Goal: Task Accomplishment & Management: Complete application form

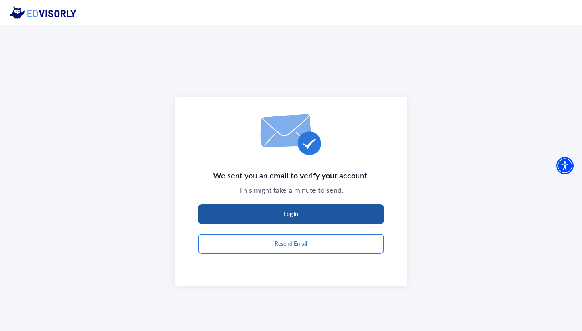
scroll to position [25, 0]
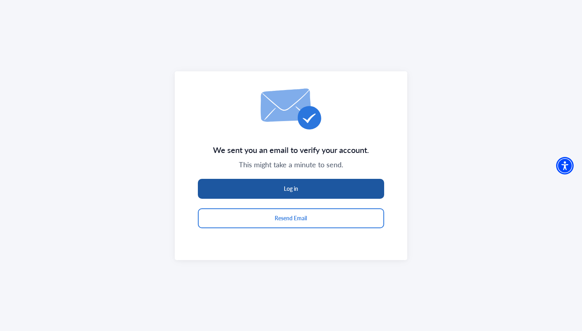
click at [286, 189] on button "Log in" at bounding box center [291, 189] width 186 height 20
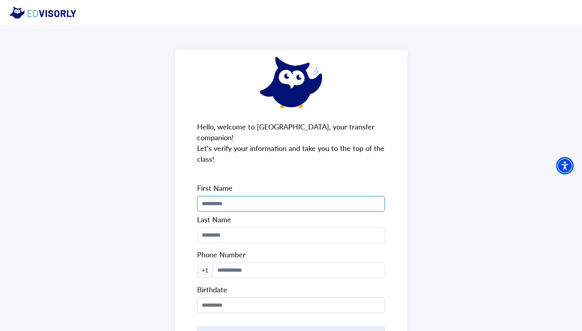
click at [298, 197] on input "Phone Number" at bounding box center [291, 204] width 188 height 16
type input "****"
type input "**********"
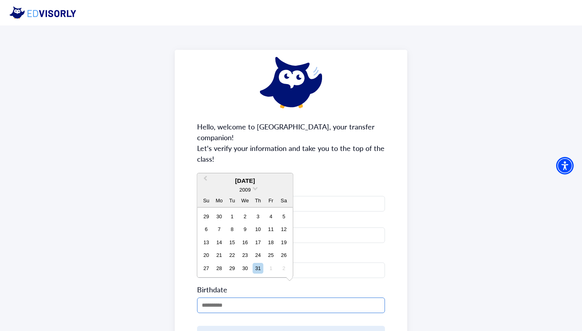
click at [283, 297] on input "MM/DD/YYYY" at bounding box center [291, 305] width 188 height 16
click at [246, 188] on span "2009" at bounding box center [244, 190] width 11 height 6
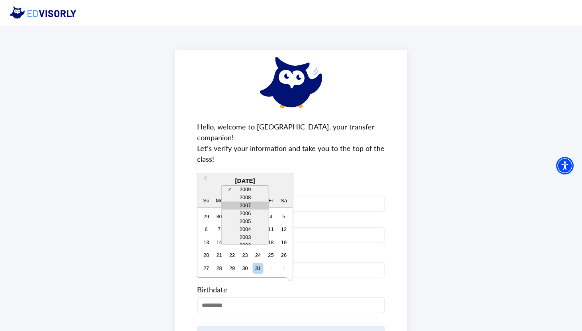
click at [246, 203] on div "2007" at bounding box center [245, 205] width 47 height 8
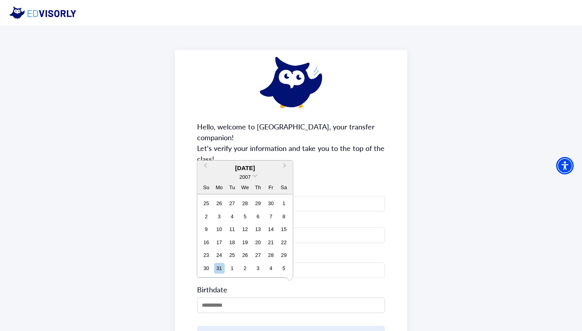
click at [247, 166] on div "[DATE]" at bounding box center [245, 168] width 96 height 9
click at [205, 165] on span "Previous Month" at bounding box center [205, 167] width 0 height 12
click at [207, 165] on div "**********" at bounding box center [291, 214] width 233 height 328
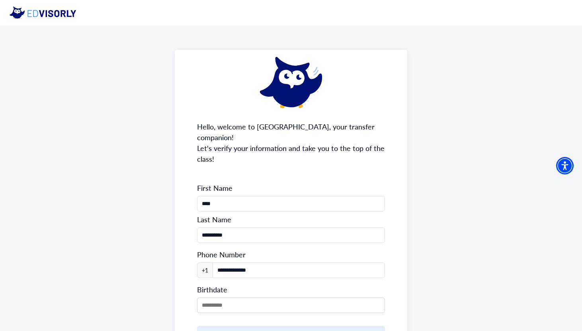
click at [207, 165] on div "**********" at bounding box center [291, 214] width 233 height 328
click at [217, 297] on input "MM/DD/YYYY" at bounding box center [291, 305] width 188 height 16
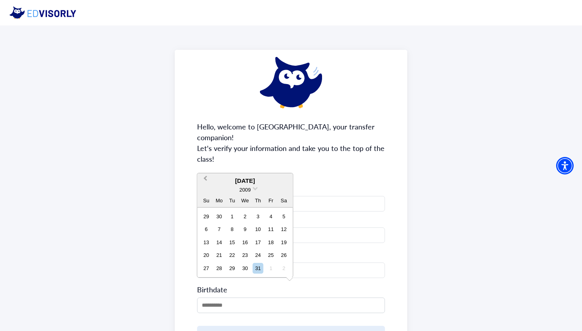
click at [207, 180] on button "Previous Month" at bounding box center [204, 180] width 13 height 13
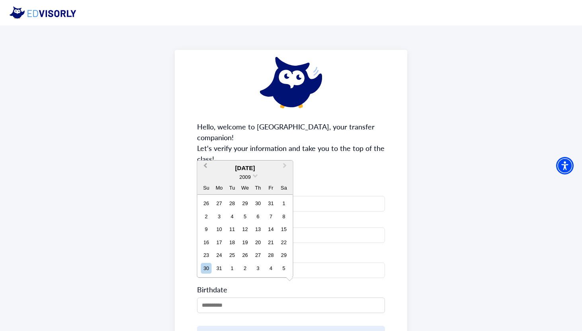
click at [207, 180] on div "2009" at bounding box center [245, 177] width 96 height 8
click at [205, 164] on span "Previous Month" at bounding box center [205, 167] width 0 height 12
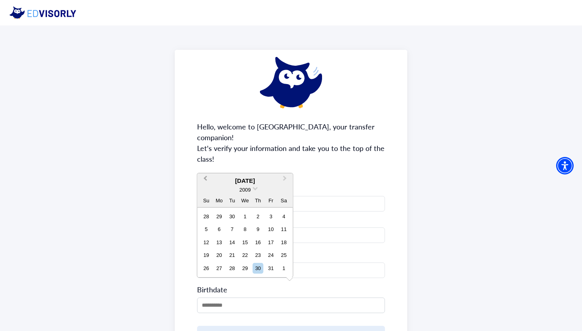
click at [205, 176] on button "Previous Month" at bounding box center [204, 180] width 13 height 13
click at [205, 176] on span "Previous Month" at bounding box center [205, 180] width 0 height 12
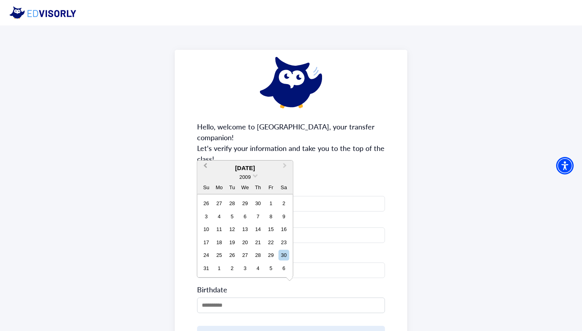
click at [205, 167] on span "Previous Month" at bounding box center [205, 167] width 0 height 12
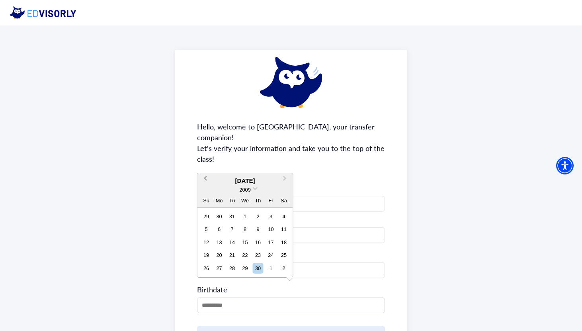
click at [205, 177] on span "Previous Month" at bounding box center [205, 180] width 0 height 12
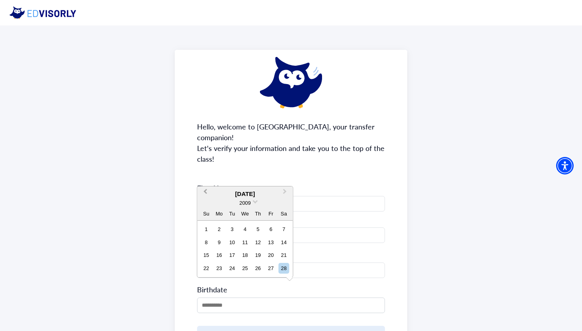
click at [206, 195] on button "Previous Month" at bounding box center [204, 193] width 13 height 13
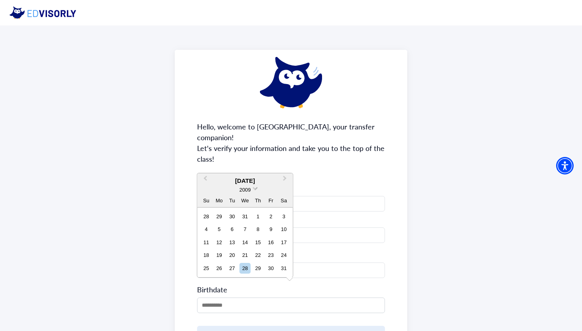
click at [249, 192] on span "2009" at bounding box center [244, 190] width 11 height 6
click at [248, 207] on div "2007" at bounding box center [245, 205] width 47 height 8
click at [272, 215] on div "5" at bounding box center [270, 216] width 11 height 11
type input "**********"
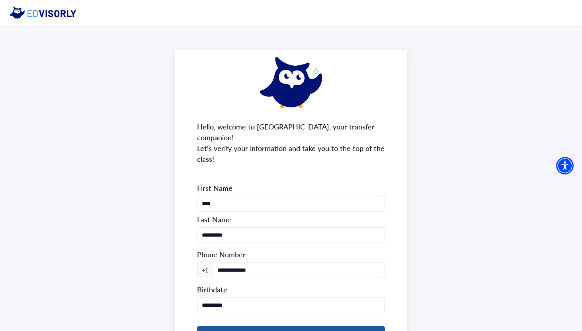
click at [300, 326] on button "Continue" at bounding box center [291, 334] width 188 height 16
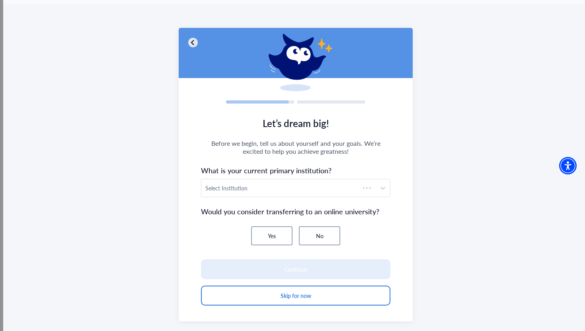
scroll to position [37, 0]
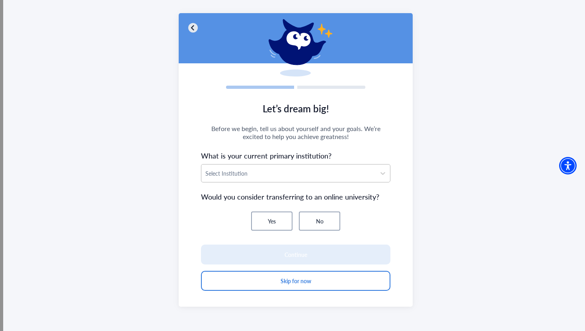
click at [258, 180] on div "Select Institution" at bounding box center [288, 173] width 174 height 18
click at [251, 178] on div "Select Institution" at bounding box center [288, 173] width 174 height 18
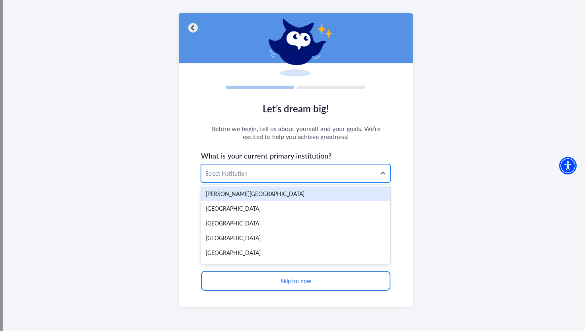
click at [250, 168] on div at bounding box center [288, 173] width 166 height 10
type input "*"
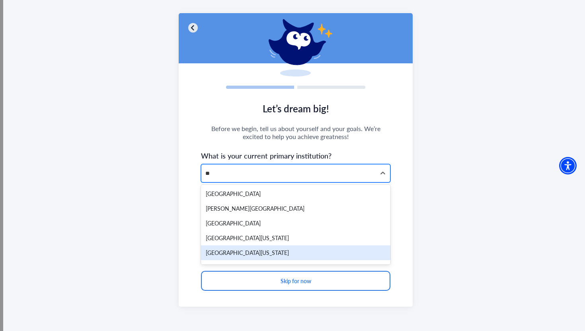
type input "*"
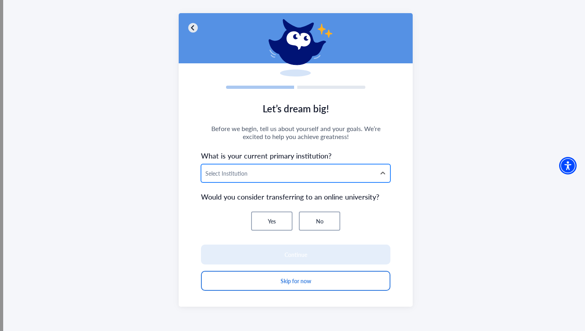
click at [243, 174] on div at bounding box center [288, 173] width 166 height 10
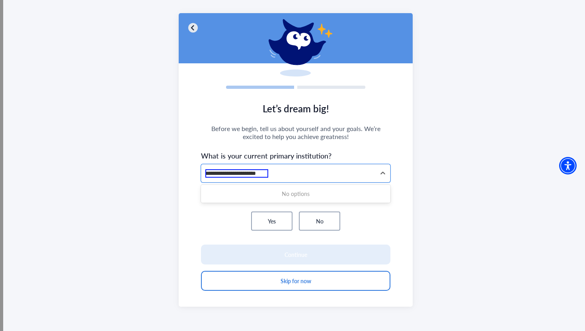
type input "**********"
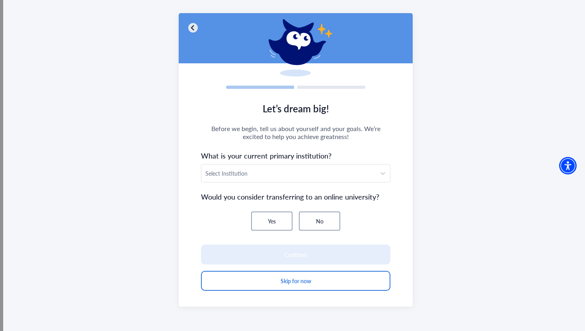
click at [228, 226] on div "Yes No" at bounding box center [295, 220] width 189 height 19
click at [311, 224] on button "No" at bounding box center [319, 220] width 41 height 19
click at [287, 182] on section "Let’s dream big! Before we begin, tell us about yourself and your goals. We’re …" at bounding box center [296, 200] width 234 height 211
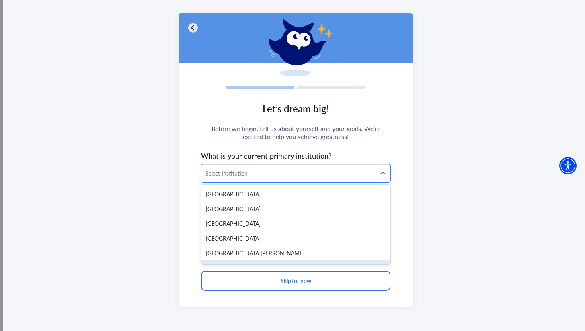
scroll to position [14976, 0]
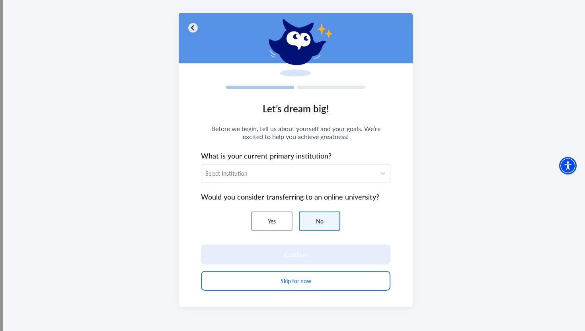
click at [297, 113] on span "Let’s dream big!" at bounding box center [295, 108] width 189 height 14
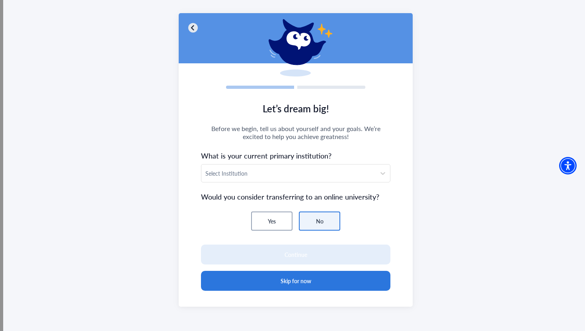
click at [330, 279] on button "Skip for now" at bounding box center [295, 281] width 189 height 20
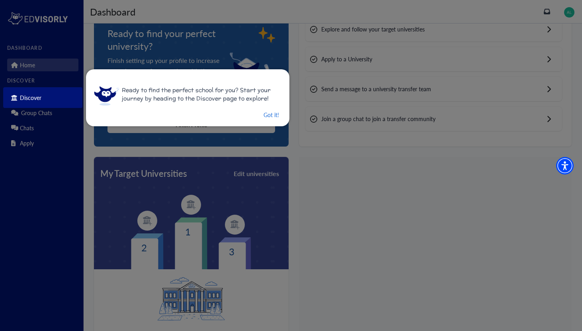
scroll to position [61, 0]
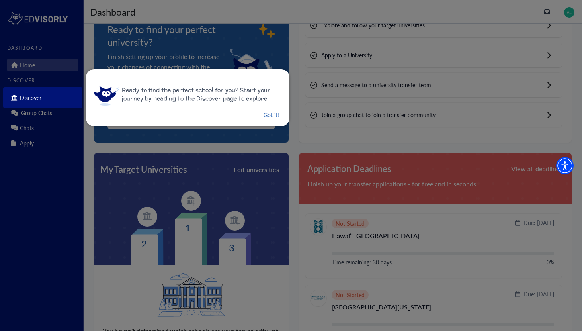
click at [270, 114] on button "Got it!" at bounding box center [271, 115] width 17 height 10
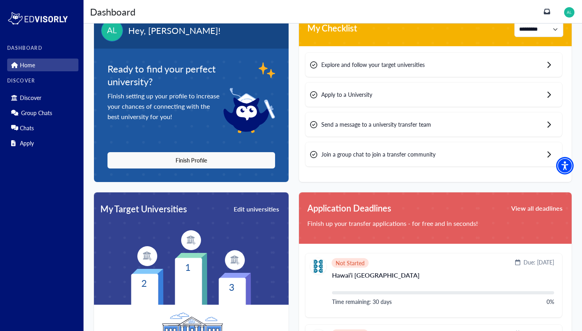
scroll to position [0, 0]
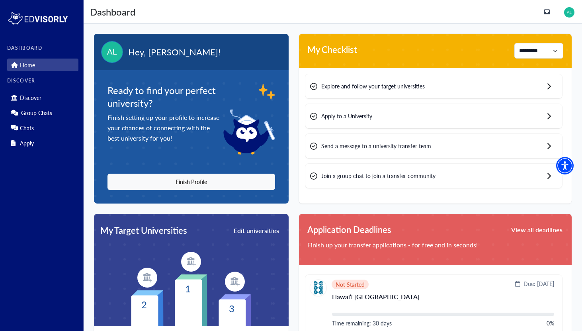
click at [546, 226] on button "View all deadlines" at bounding box center [536, 229] width 53 height 13
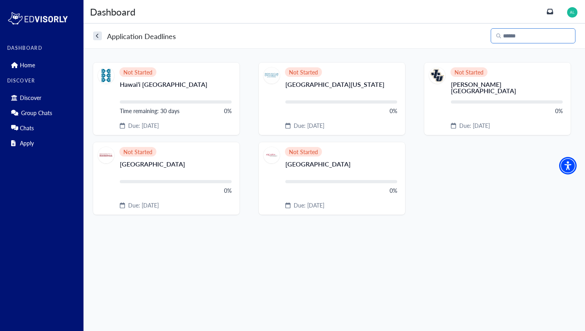
click at [503, 36] on input "Search" at bounding box center [533, 35] width 85 height 15
type input "*"
click at [61, 56] on div "Home" at bounding box center [42, 63] width 71 height 15
click at [93, 39] on button "search" at bounding box center [97, 35] width 9 height 9
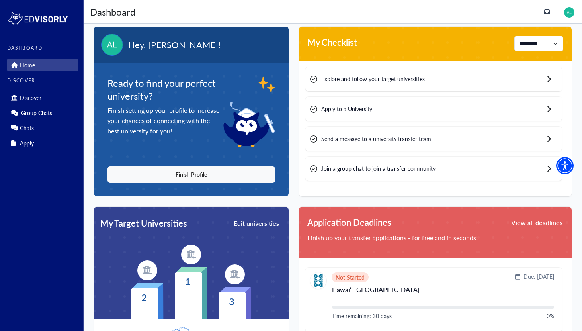
scroll to position [8, 0]
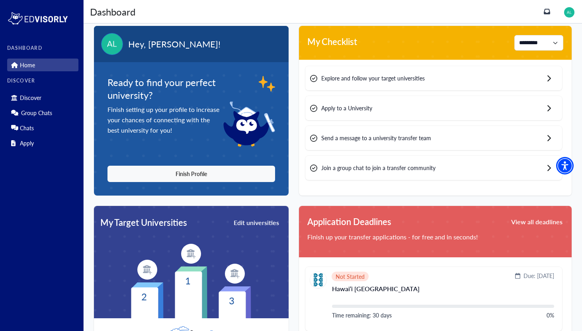
click at [345, 98] on div "Apply to a University" at bounding box center [433, 108] width 257 height 24
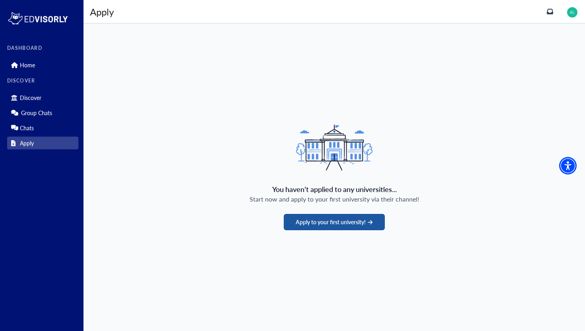
click at [343, 225] on button "Apply to your first university!" at bounding box center [334, 222] width 101 height 16
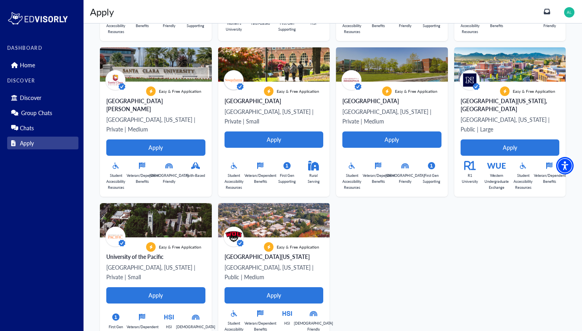
scroll to position [334, 0]
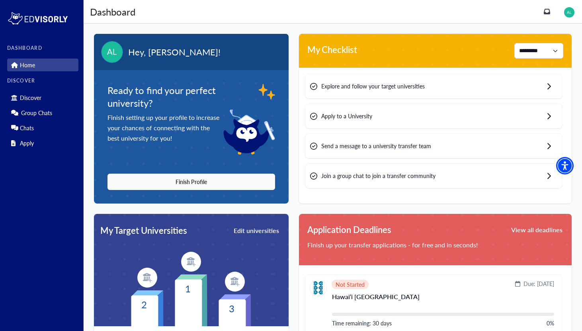
click at [357, 108] on div "Apply to a University" at bounding box center [433, 116] width 257 height 24
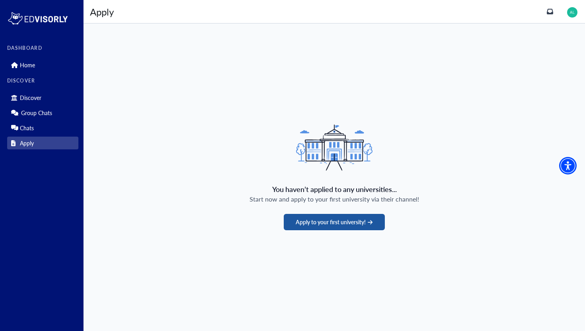
click at [340, 214] on button "Apply to your first university!" at bounding box center [334, 222] width 101 height 16
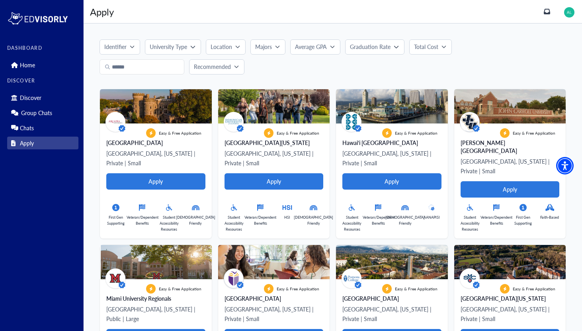
click at [178, 44] on p "University Type" at bounding box center [168, 47] width 37 height 8
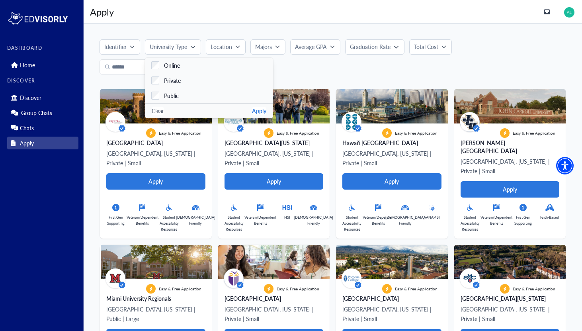
click at [380, 48] on p "Graduation Rate" at bounding box center [370, 47] width 41 height 8
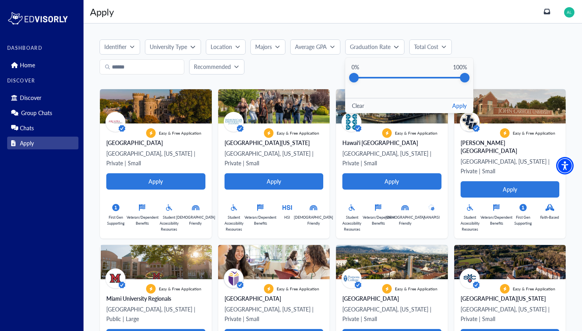
click at [458, 45] on div "Identifier University Type Online Private Public Clear Apply Location Majors Av…" at bounding box center [333, 56] width 466 height 35
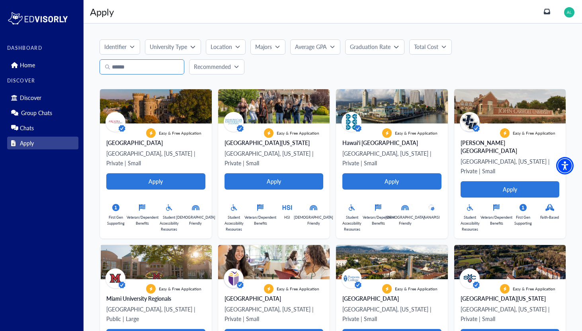
click at [146, 68] on input "text" at bounding box center [142, 66] width 85 height 15
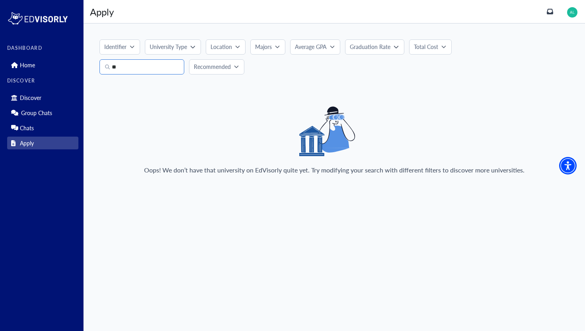
type input "*"
click at [178, 49] on p "University Type" at bounding box center [168, 47] width 37 height 8
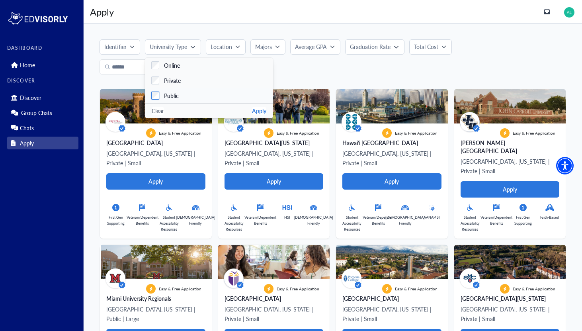
click at [160, 92] on div "Public" at bounding box center [169, 96] width 20 height 8
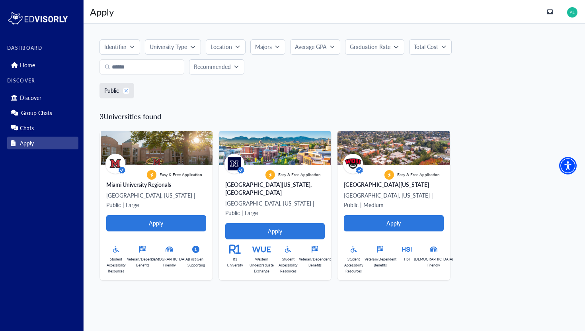
click at [126, 89] on icon "button" at bounding box center [126, 91] width 4 height 6
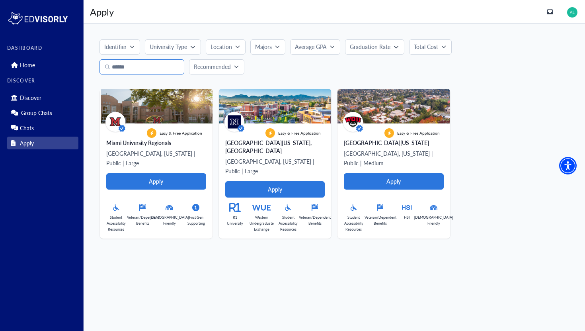
click at [127, 72] on input "text" at bounding box center [142, 66] width 85 height 15
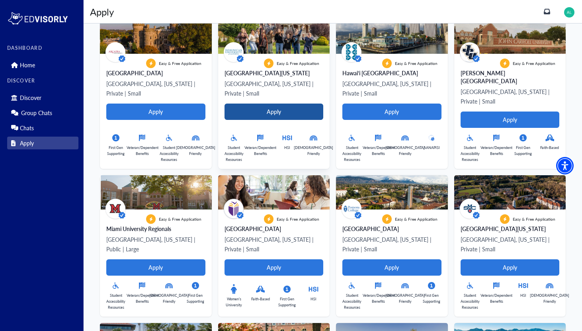
scroll to position [205, 0]
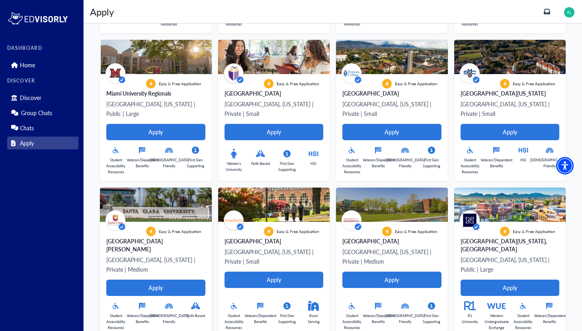
click at [195, 301] on div "Faith-Based" at bounding box center [196, 315] width 20 height 29
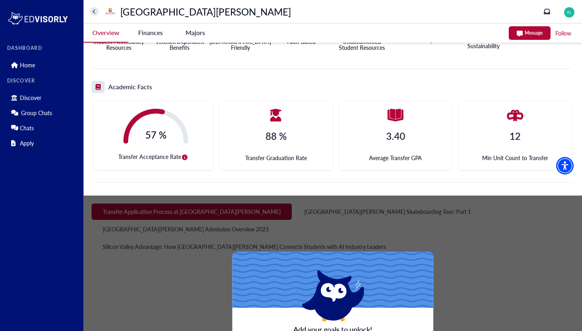
scroll to position [213, 0]
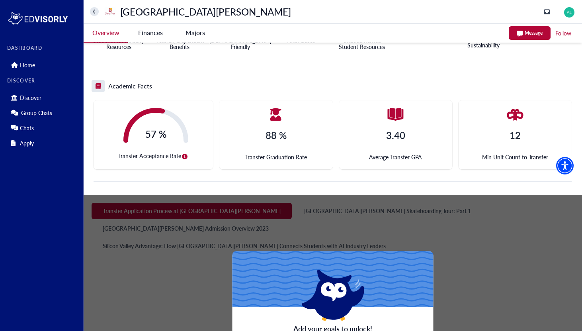
click at [185, 156] on icon "button" at bounding box center [185, 157] width 6 height 6
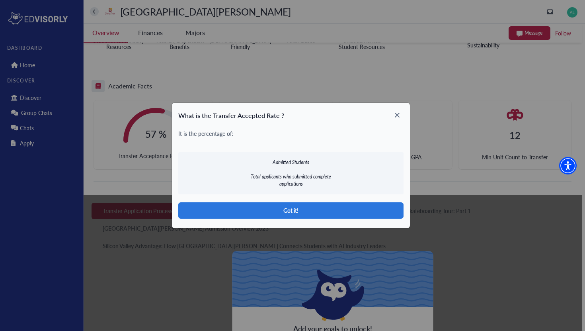
click at [232, 211] on button "Got it!" at bounding box center [290, 210] width 225 height 16
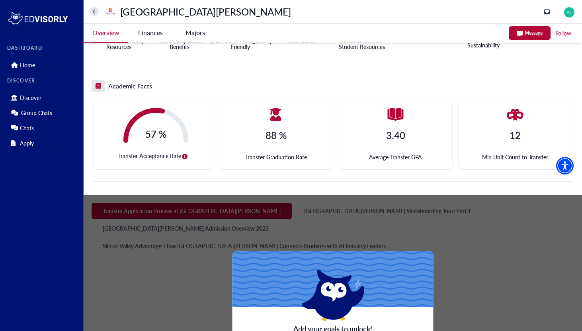
scroll to position [363, 0]
